Goal: Task Accomplishment & Management: Manage account settings

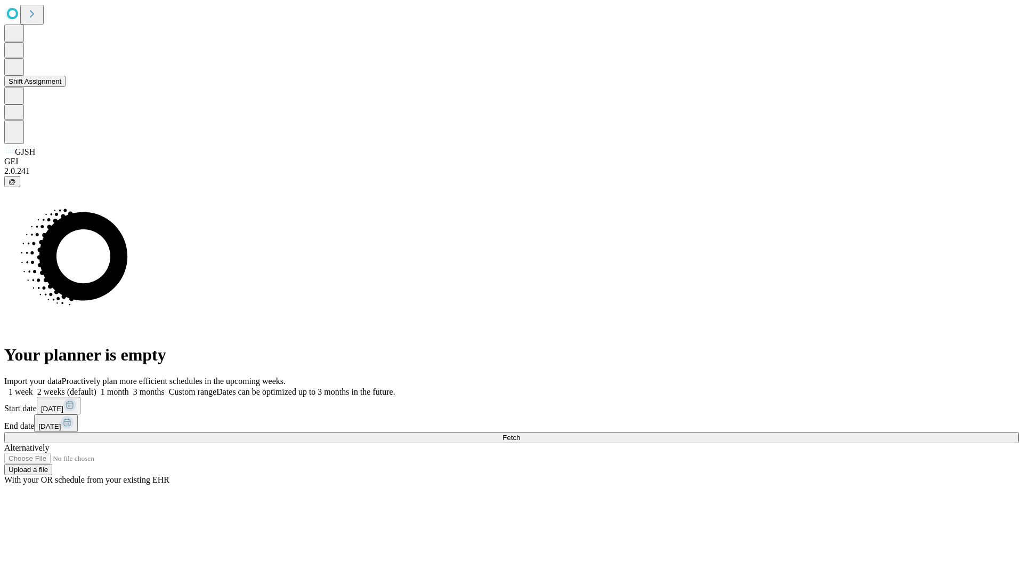
click at [66, 87] on button "Shift Assignment" at bounding box center [34, 81] width 61 height 11
